Goal: Transaction & Acquisition: Subscribe to service/newsletter

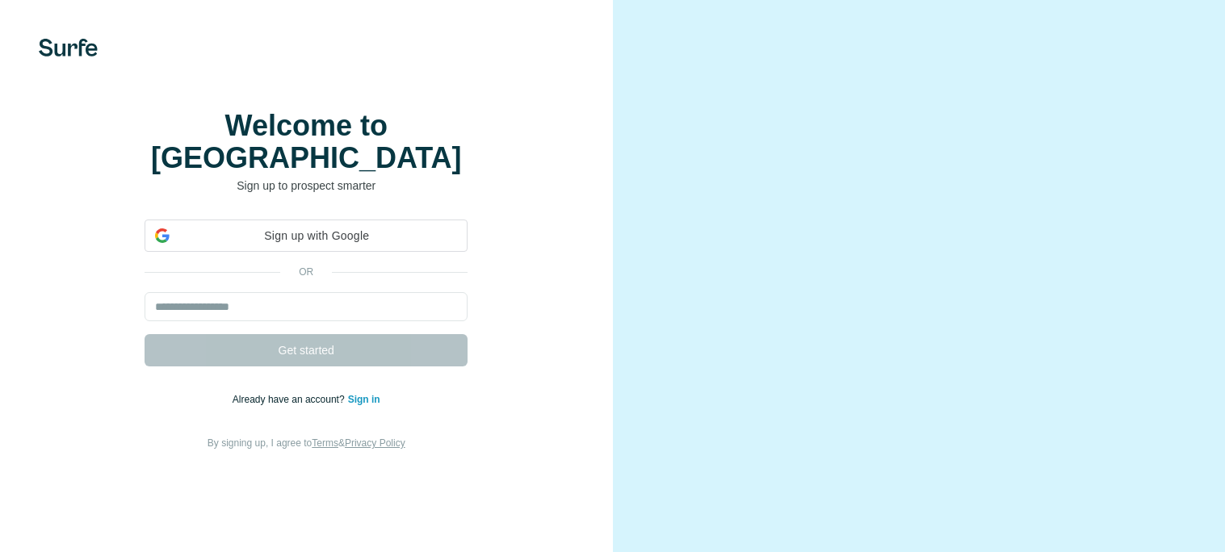
click at [455, 245] on span "Sign up with Google" at bounding box center [316, 236] width 281 height 17
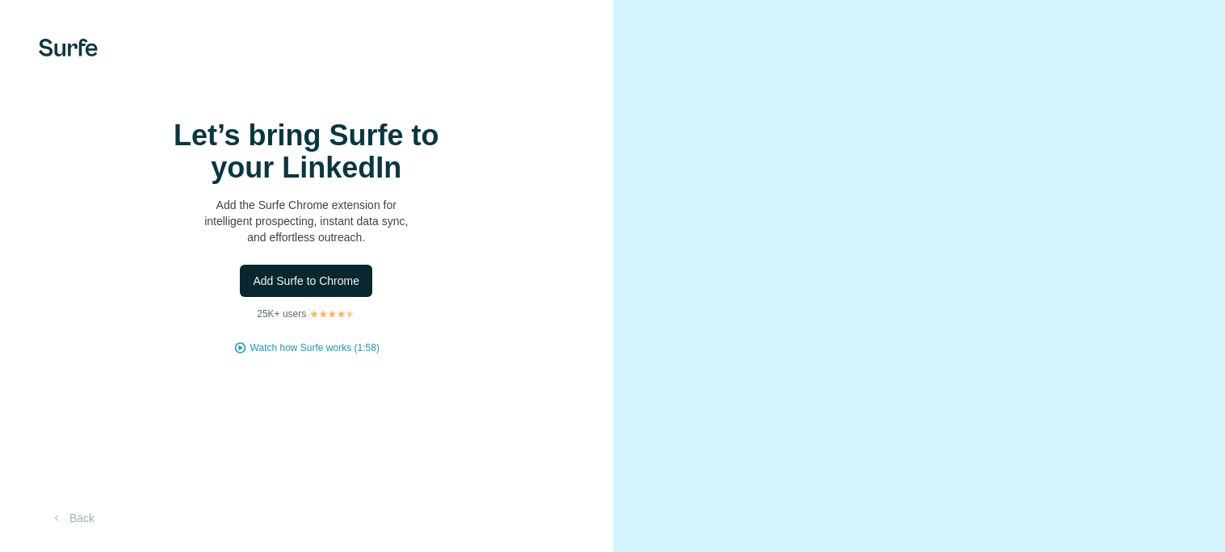
click at [295, 297] on button "Add Surfe to Chrome" at bounding box center [306, 281] width 132 height 32
